Goal: Transaction & Acquisition: Purchase product/service

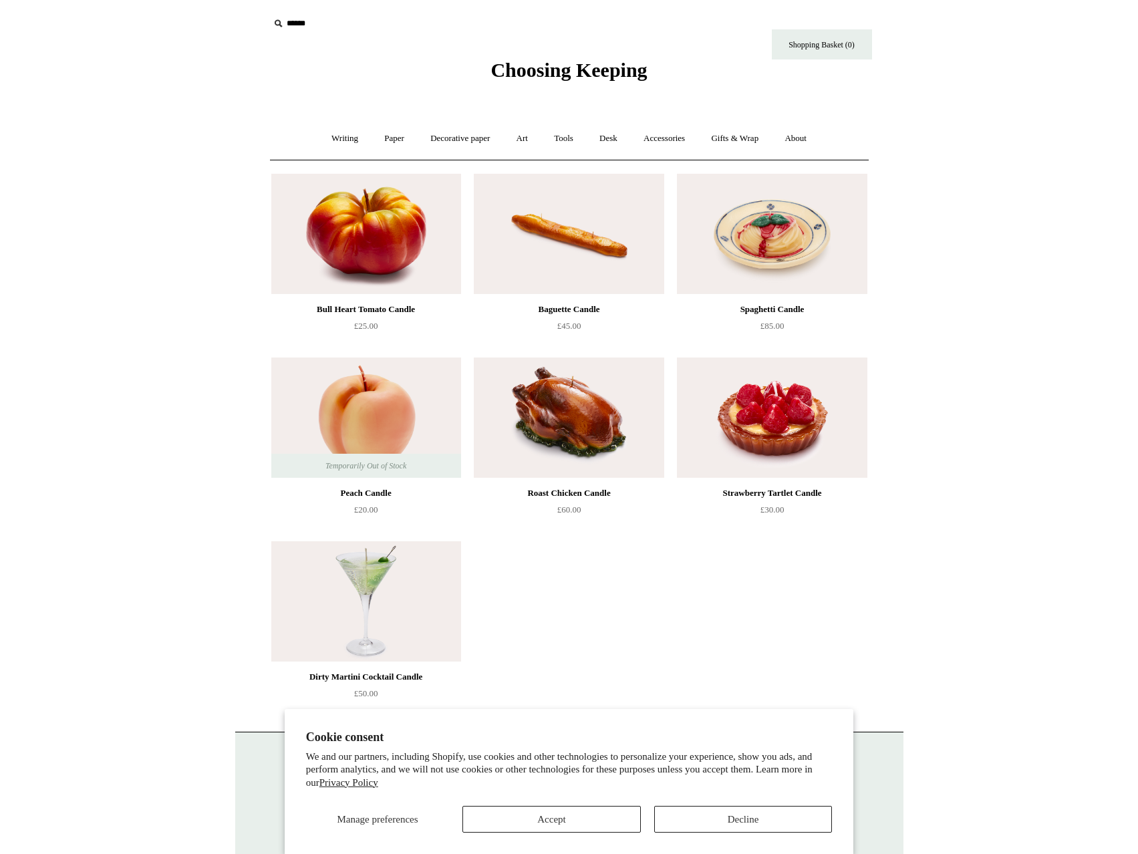
click at [794, 429] on img at bounding box center [772, 418] width 190 height 120
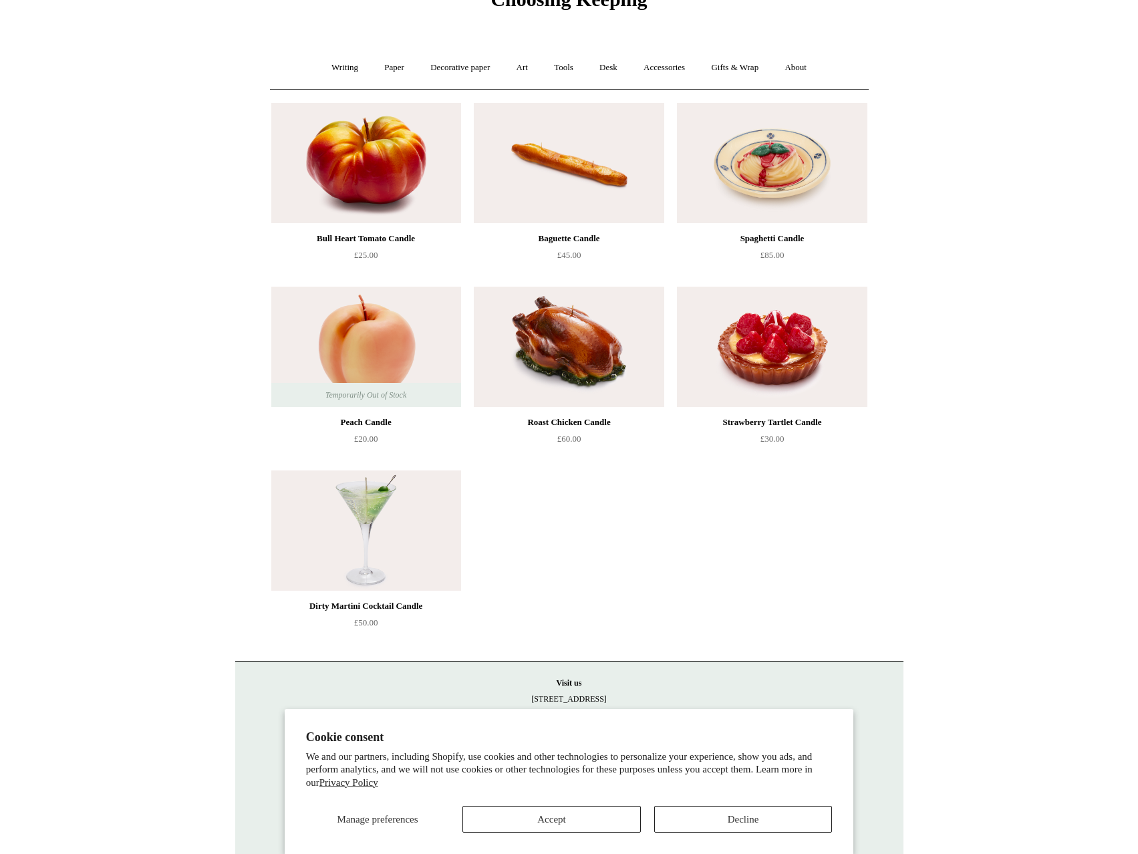
scroll to position [87, 0]
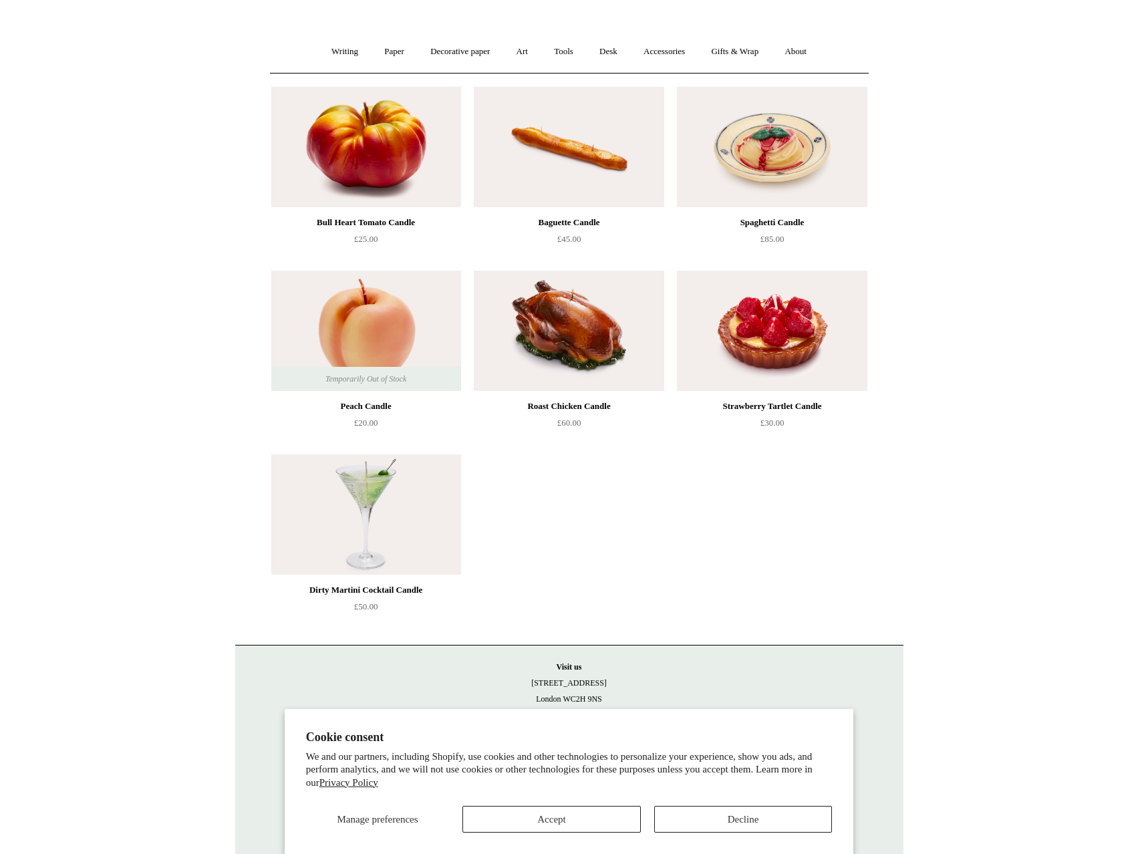
click at [423, 492] on img at bounding box center [366, 515] width 190 height 120
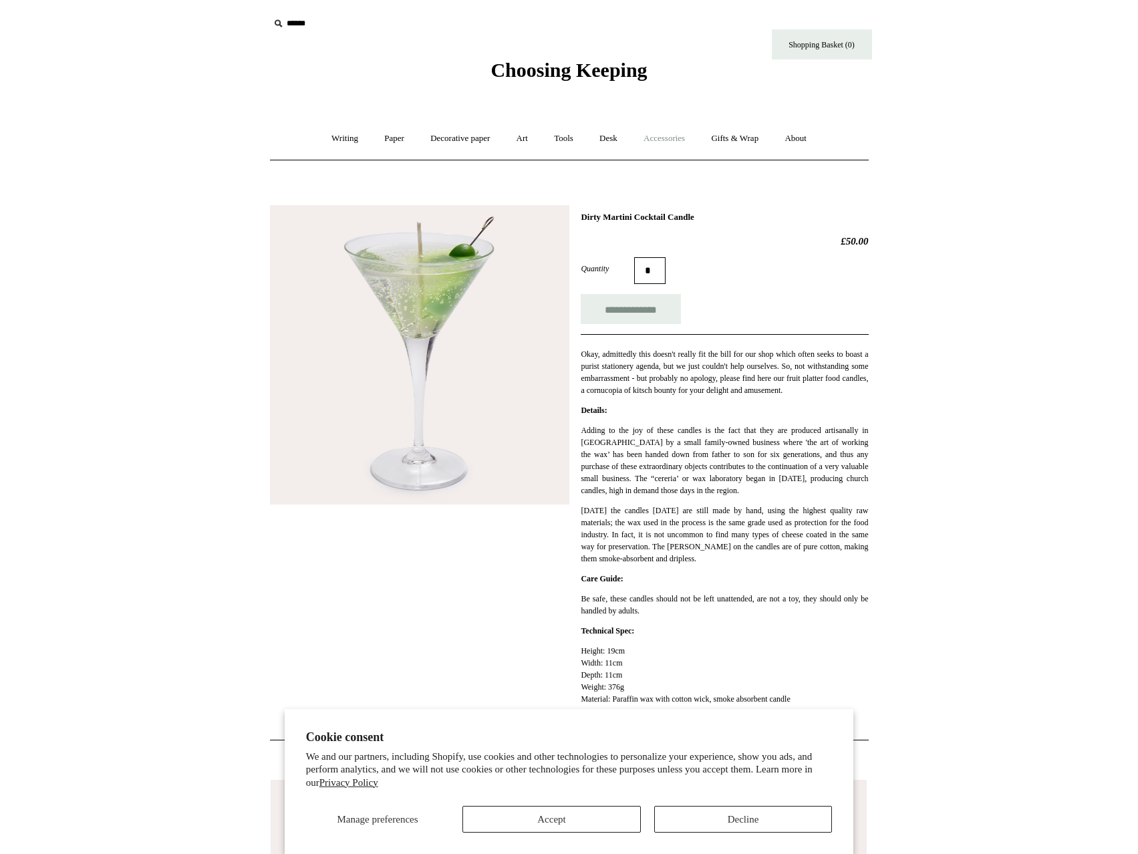
click at [681, 134] on link "Accessories +" at bounding box center [665, 138] width 66 height 35
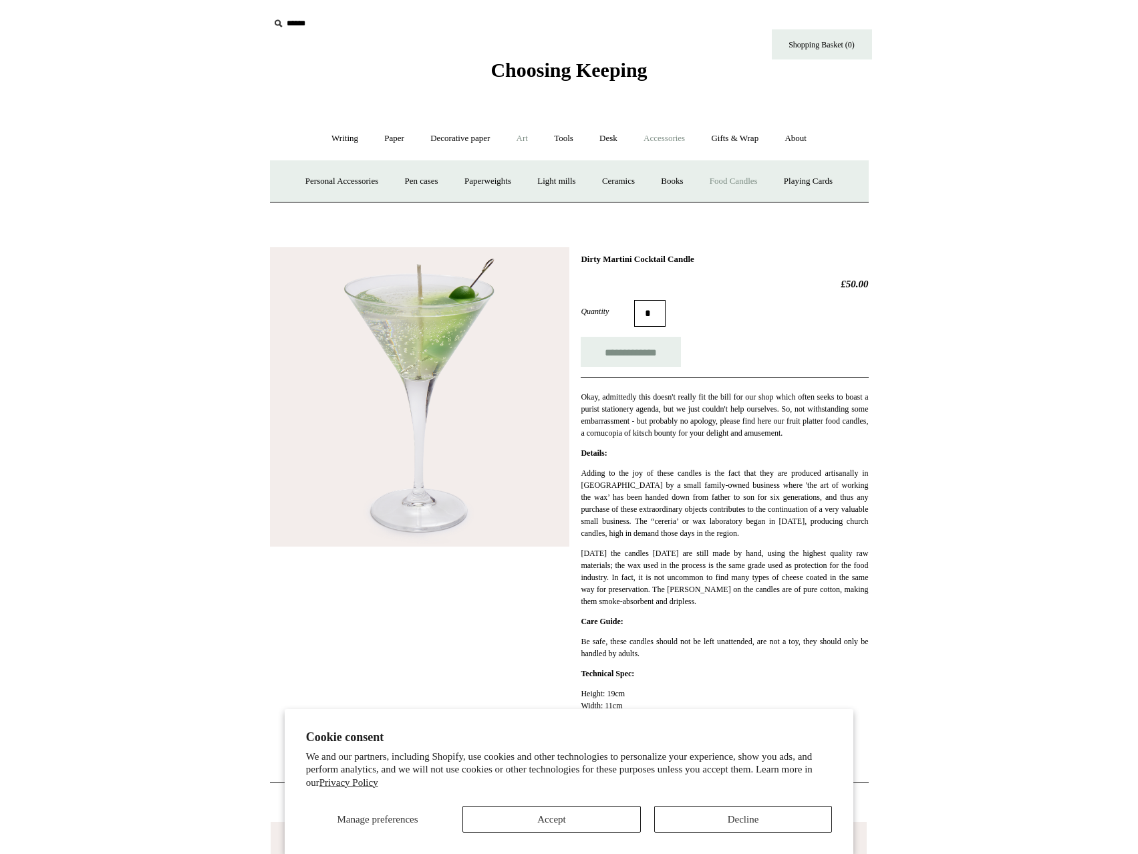
click at [532, 133] on link "Art +" at bounding box center [522, 138] width 35 height 35
click at [743, 180] on link "Wax & seals" at bounding box center [709, 181] width 68 height 35
